Goal: Task Accomplishment & Management: Manage account settings

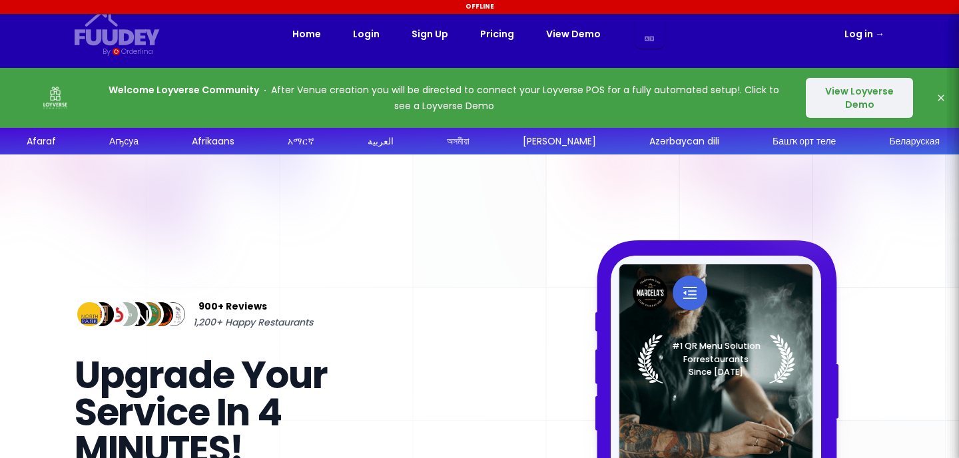
select select "en"
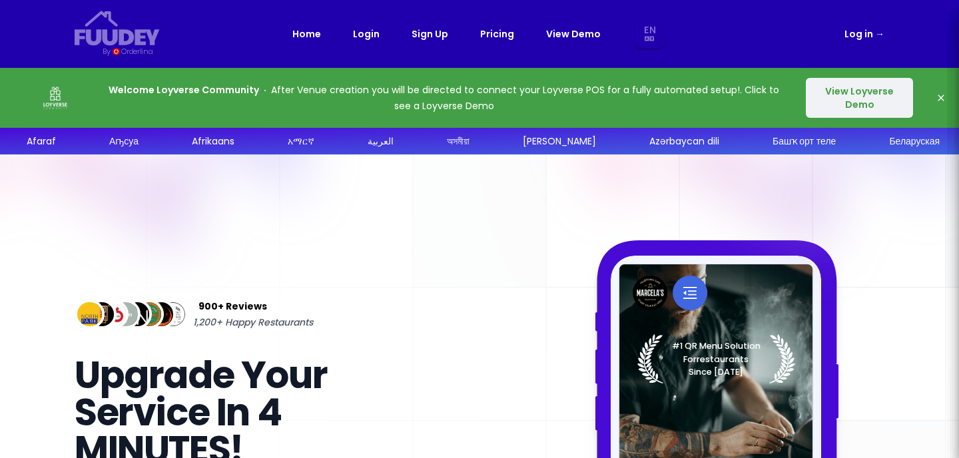
click at [861, 43] on nav "Fuudey {/* Added fill="currentColor" here */} {/* This rectangle defines the ba…" at bounding box center [479, 34] width 852 height 68
click at [872, 32] on link "Log in →" at bounding box center [864, 34] width 40 height 16
select select "en"
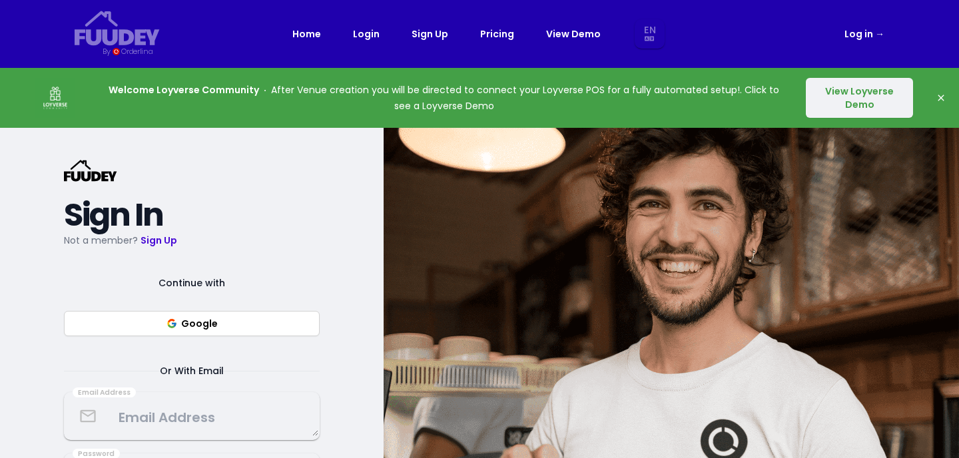
select select "en"
click at [867, 37] on link "Log in →" at bounding box center [864, 34] width 40 height 16
select select "en"
click at [944, 101] on icon "button" at bounding box center [940, 98] width 11 height 11
select select "en"
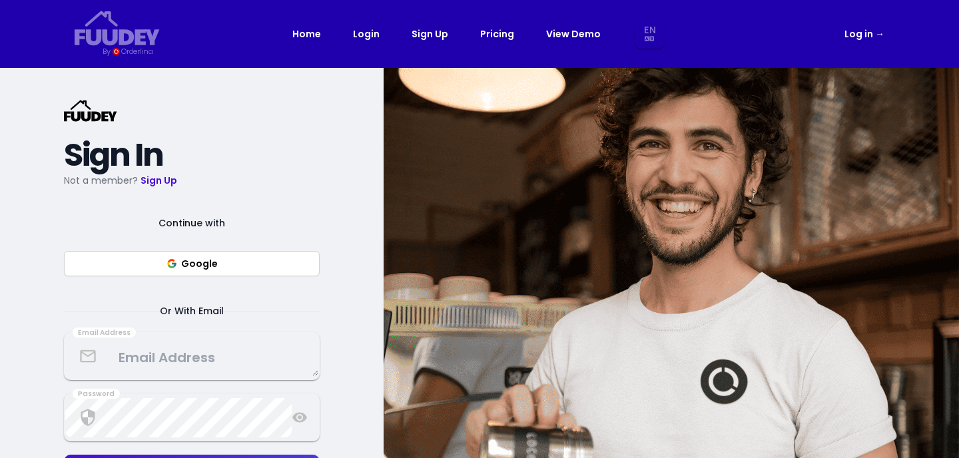
click at [875, 37] on span "→" at bounding box center [879, 33] width 9 height 13
select select "en"
click at [258, 272] on button "Google" at bounding box center [192, 263] width 256 height 25
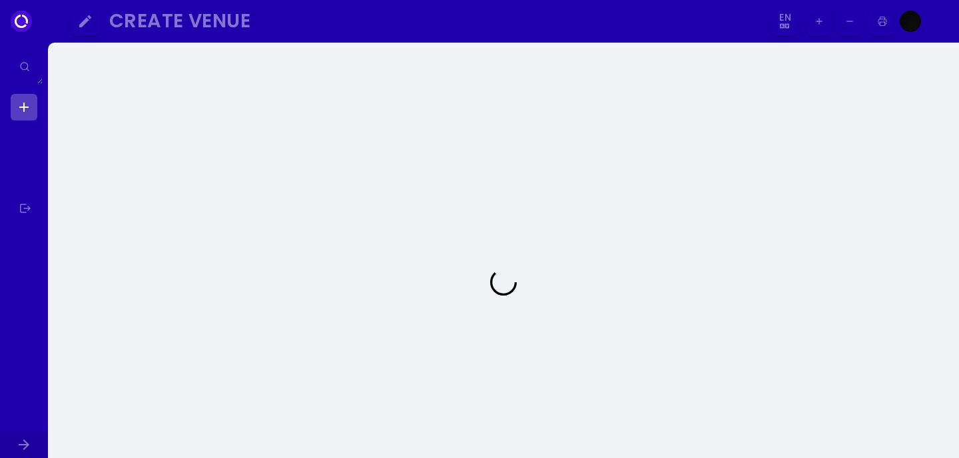
select select "en"
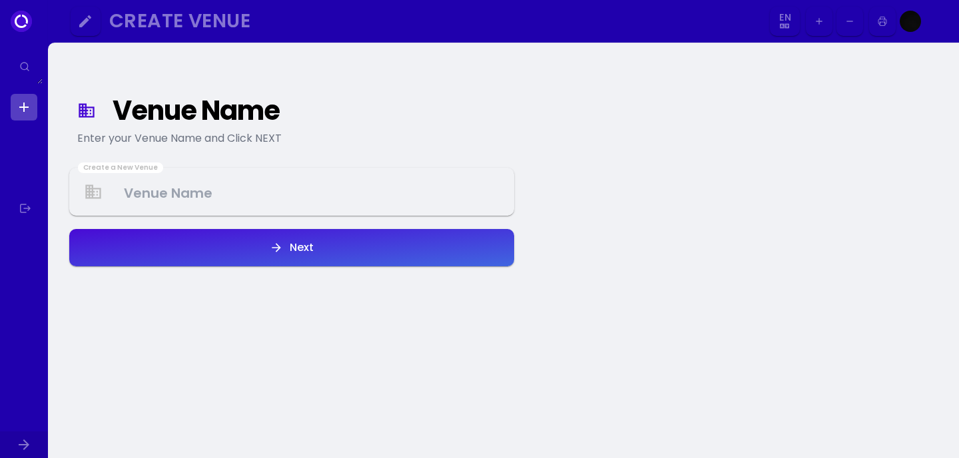
select select "en"
